Goal: Task Accomplishment & Management: Complete application form

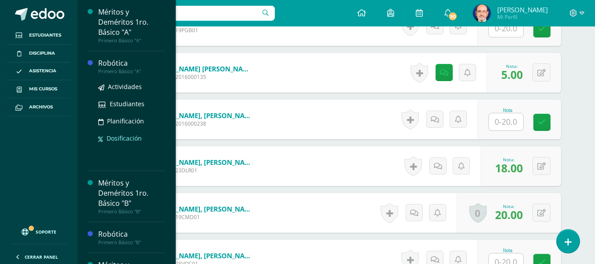
scroll to position [88, 0]
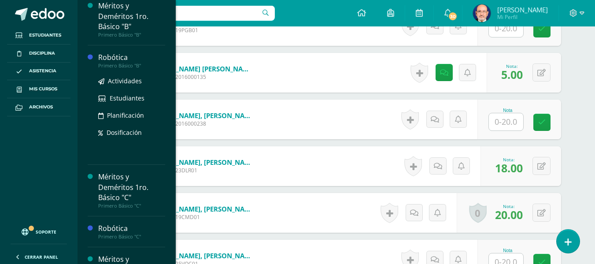
click at [108, 57] on div "Robótica" at bounding box center [131, 57] width 67 height 10
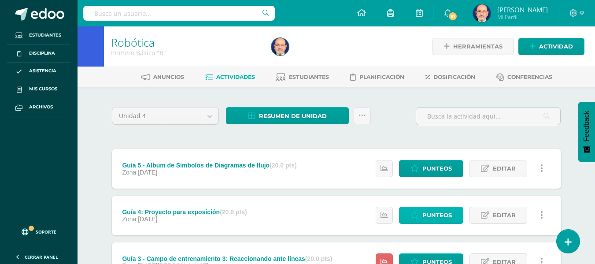
click at [424, 214] on span "Punteos" at bounding box center [437, 215] width 30 height 16
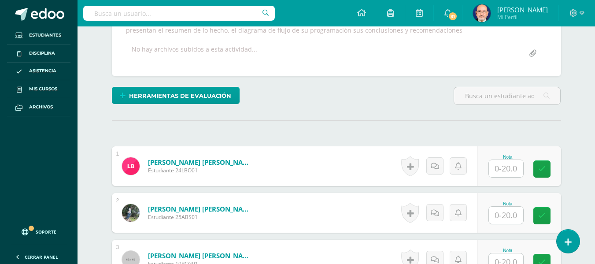
scroll to position [229, 0]
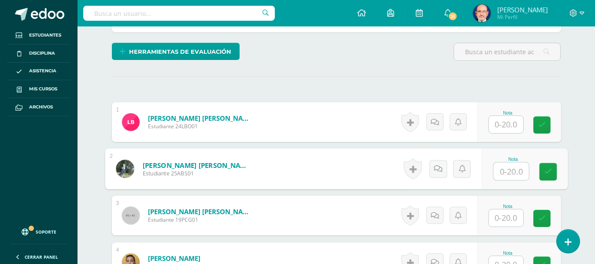
click at [513, 170] on input "text" at bounding box center [510, 172] width 35 height 18
type input "5"
click at [440, 171] on icon at bounding box center [437, 168] width 9 height 7
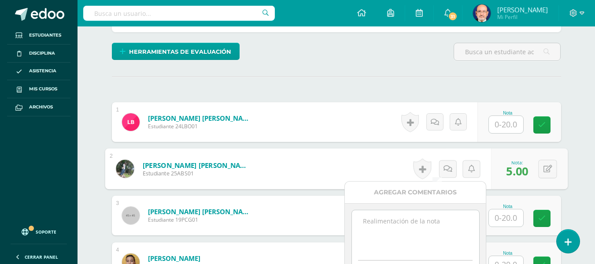
click at [398, 230] on textarea at bounding box center [415, 232] width 127 height 44
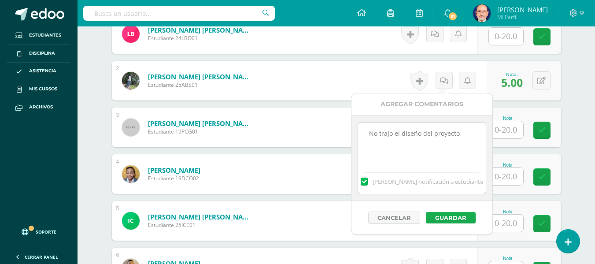
type textarea "No trajo el diseño del proyecto"
click at [450, 215] on button "Guardar" at bounding box center [451, 217] width 50 height 11
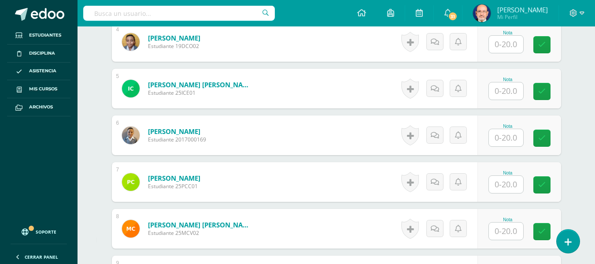
scroll to position [581, 0]
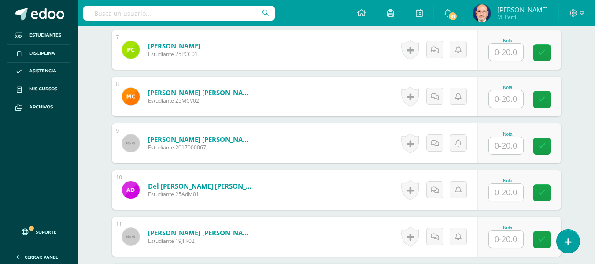
click at [511, 192] on input "text" at bounding box center [506, 192] width 34 height 17
type input "20"
click at [550, 194] on icon at bounding box center [548, 192] width 8 height 7
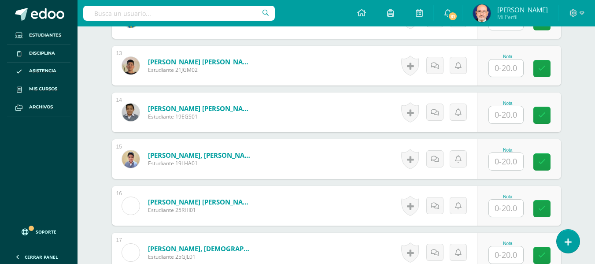
scroll to position [890, 0]
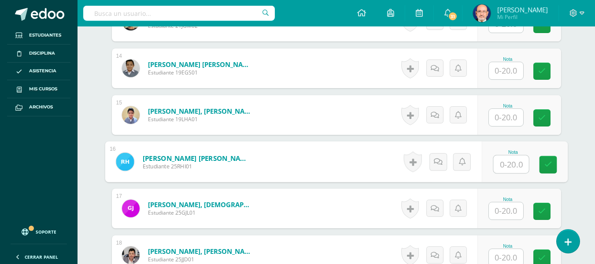
click at [508, 164] on input "text" at bounding box center [510, 164] width 35 height 18
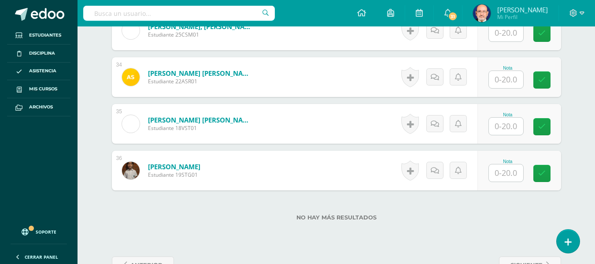
scroll to position [1842, 0]
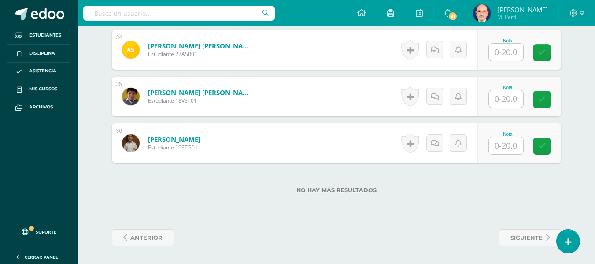
type input "20"
click at [514, 49] on input "text" at bounding box center [506, 52] width 34 height 17
type input "20"
click at [503, 97] on input "text" at bounding box center [506, 98] width 34 height 17
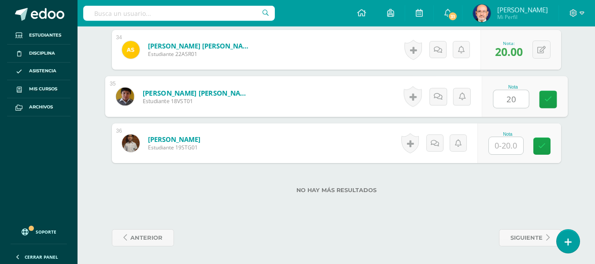
type input "20"
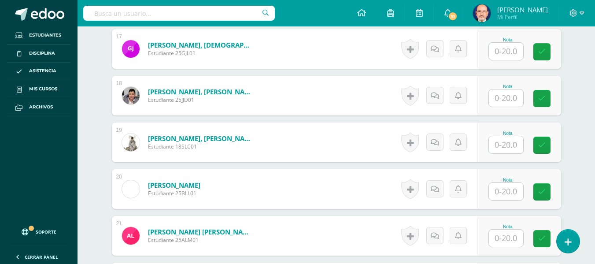
scroll to position [1005, 0]
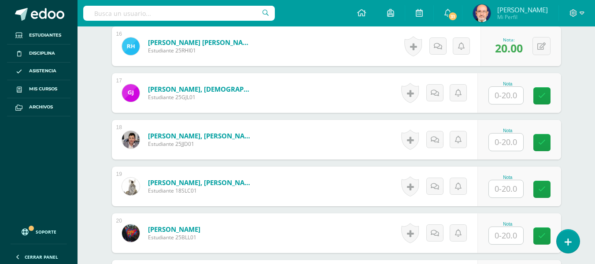
click at [513, 96] on input "text" at bounding box center [506, 95] width 34 height 17
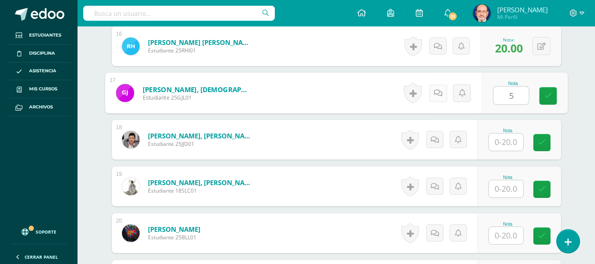
type input "5"
click at [437, 96] on icon at bounding box center [437, 92] width 9 height 7
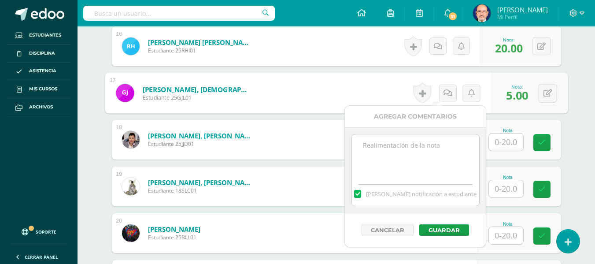
click at [420, 155] on textarea at bounding box center [415, 156] width 127 height 44
click at [377, 144] on textarea "No auiso trabajar" at bounding box center [415, 156] width 127 height 44
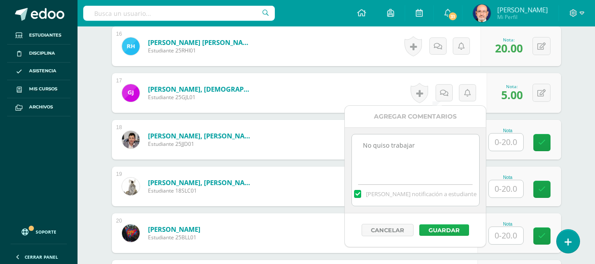
type textarea "No quiso trabajar"
click at [443, 234] on button "Guardar" at bounding box center [444, 229] width 50 height 11
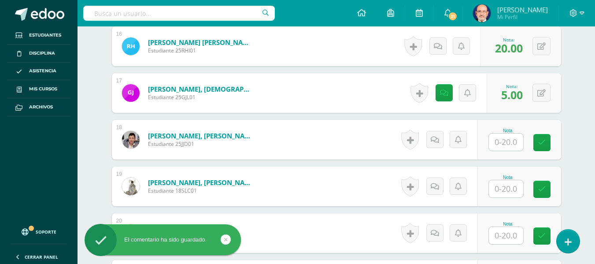
scroll to position [1093, 0]
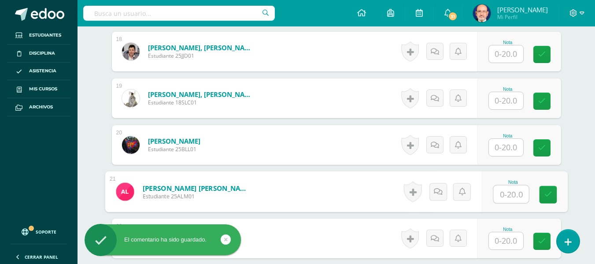
click at [502, 197] on input "text" at bounding box center [510, 194] width 35 height 18
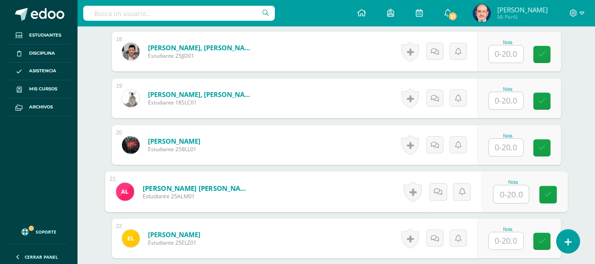
type input "5"
click at [544, 193] on link at bounding box center [548, 195] width 18 height 18
click at [440, 192] on link at bounding box center [448, 192] width 18 height 18
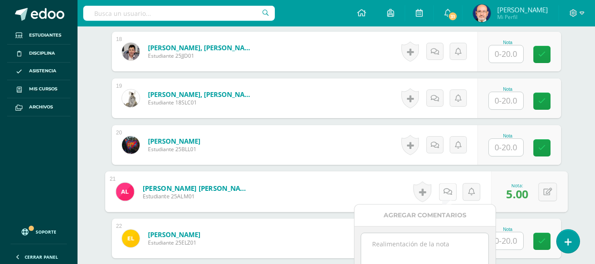
scroll to position [1324, 0]
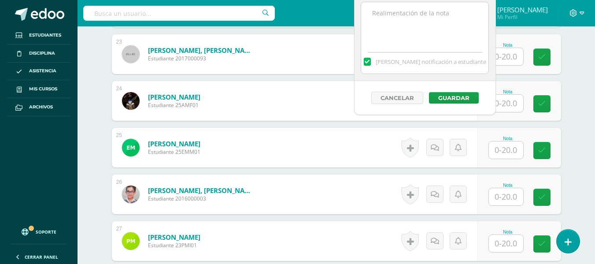
click at [390, 18] on textarea at bounding box center [424, 24] width 127 height 44
click at [381, 12] on textarea "NO trabajó" at bounding box center [424, 24] width 127 height 44
type textarea "No trabajó"
click at [454, 92] on button "Guardar" at bounding box center [454, 97] width 50 height 11
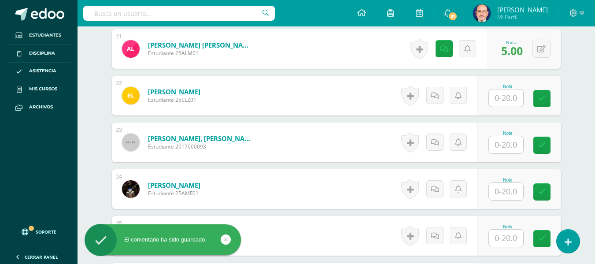
scroll to position [1192, 0]
